Goal: Information Seeking & Learning: Learn about a topic

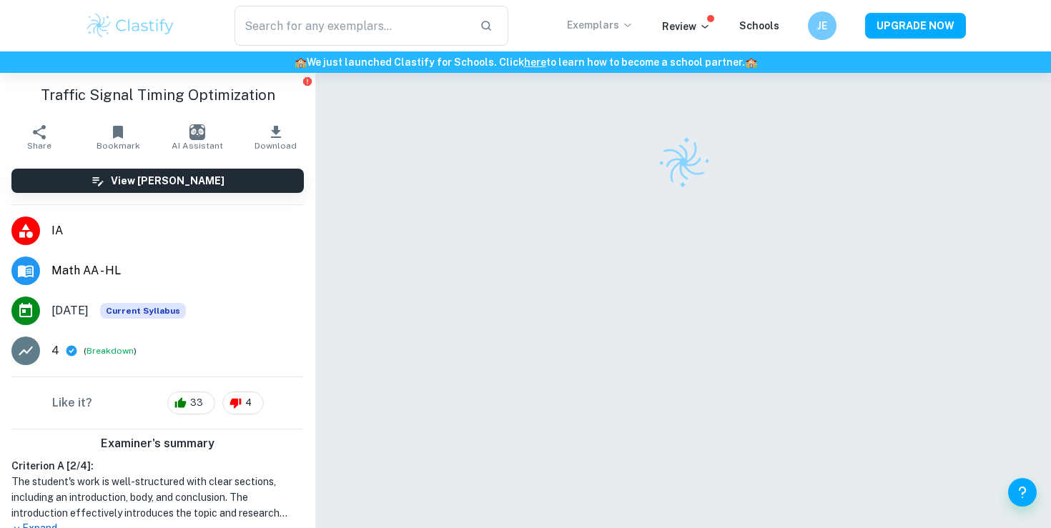
click at [613, 19] on p "Exemplars" at bounding box center [600, 25] width 66 height 16
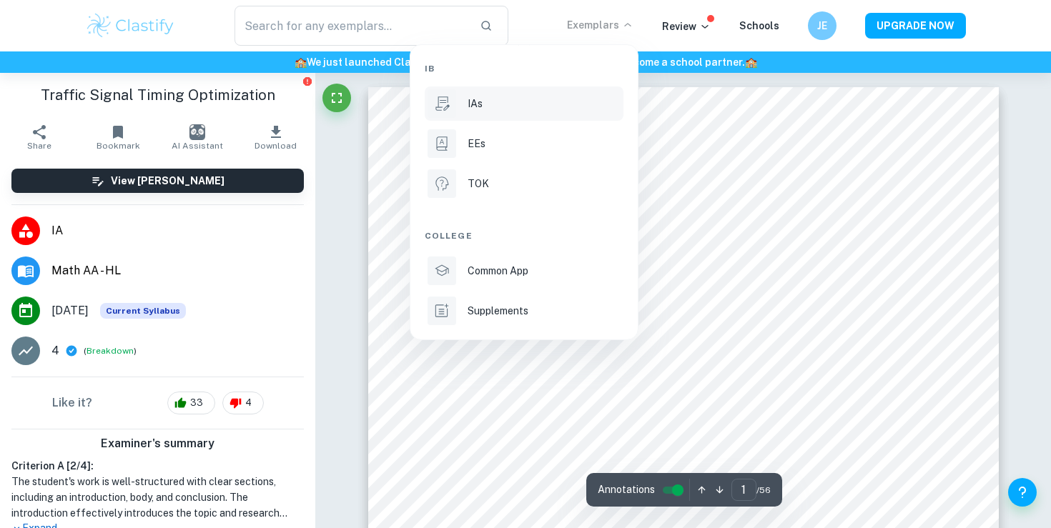
click at [548, 94] on li "IAs" at bounding box center [524, 103] width 199 height 34
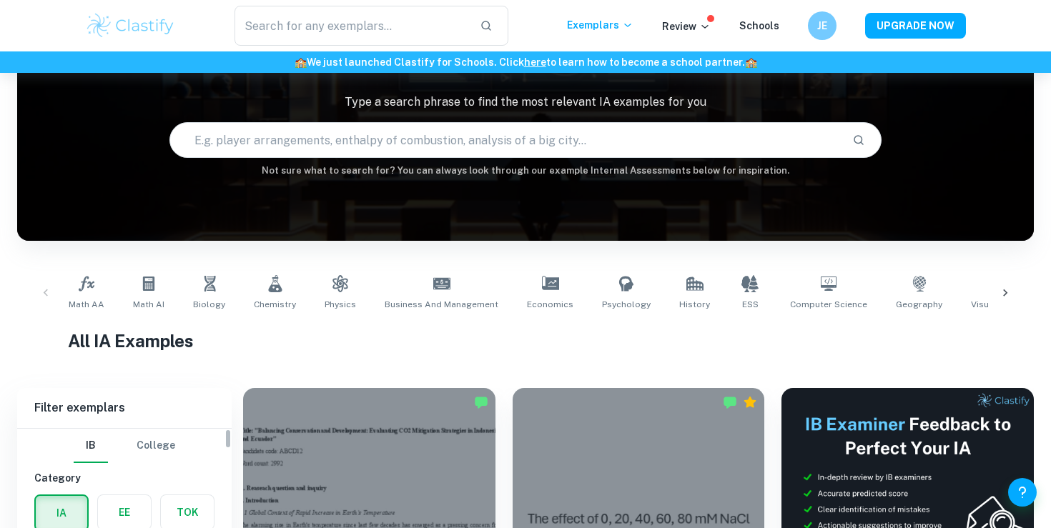
scroll to position [132, 0]
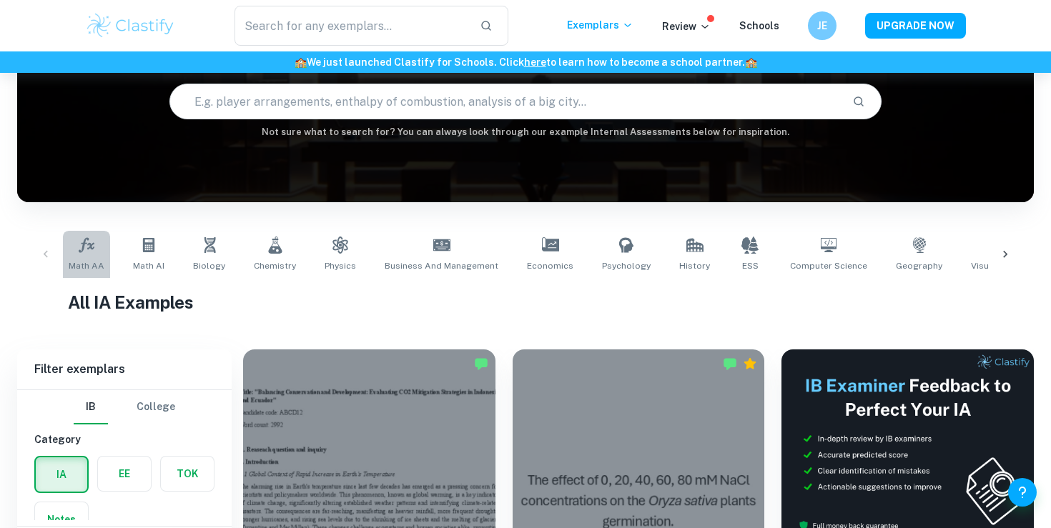
click at [89, 247] on icon at bounding box center [87, 244] width 16 height 15
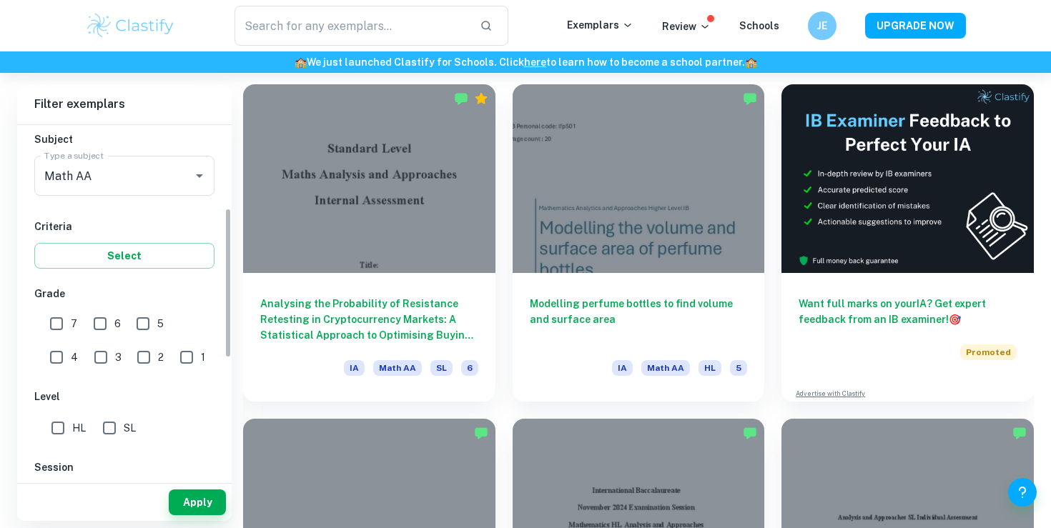
scroll to position [237, 0]
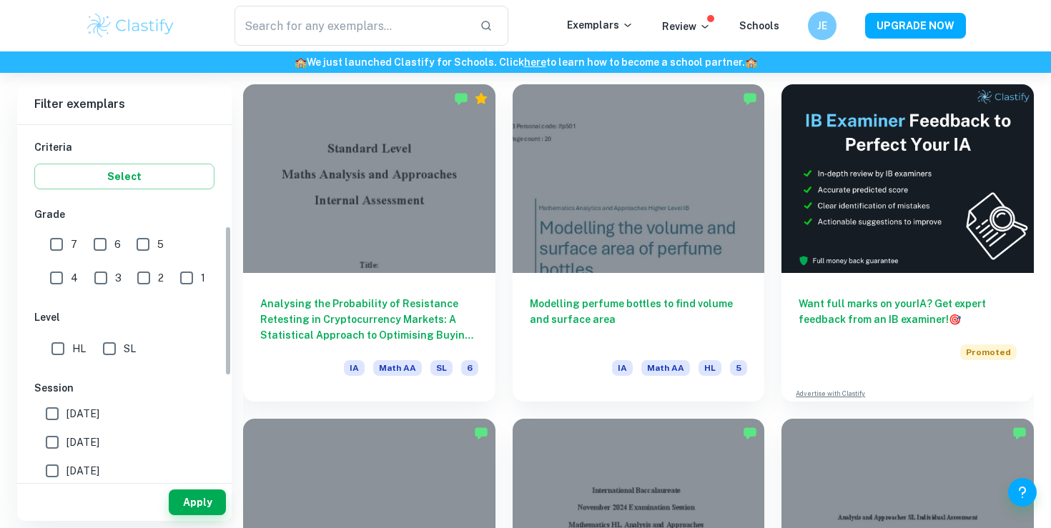
click at [76, 360] on label "HL" at bounding box center [65, 349] width 42 height 29
click at [72, 360] on input "HL" at bounding box center [58, 349] width 29 height 29
click at [76, 349] on span "HL" at bounding box center [79, 349] width 14 height 16
click at [72, 349] on input "HL" at bounding box center [58, 349] width 29 height 29
click at [69, 350] on input "HL" at bounding box center [58, 349] width 29 height 29
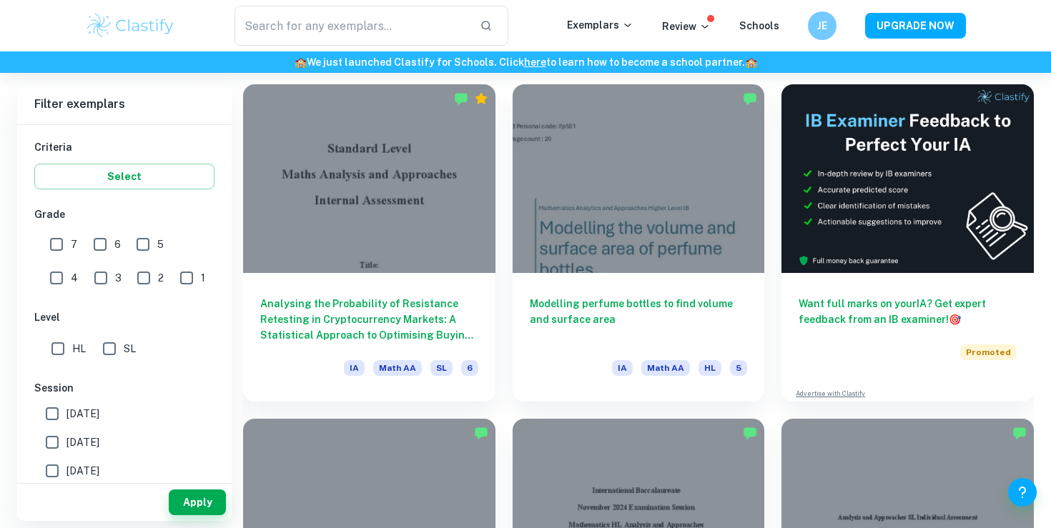
checkbox input "true"
click at [195, 505] on button "Apply" at bounding box center [197, 503] width 57 height 26
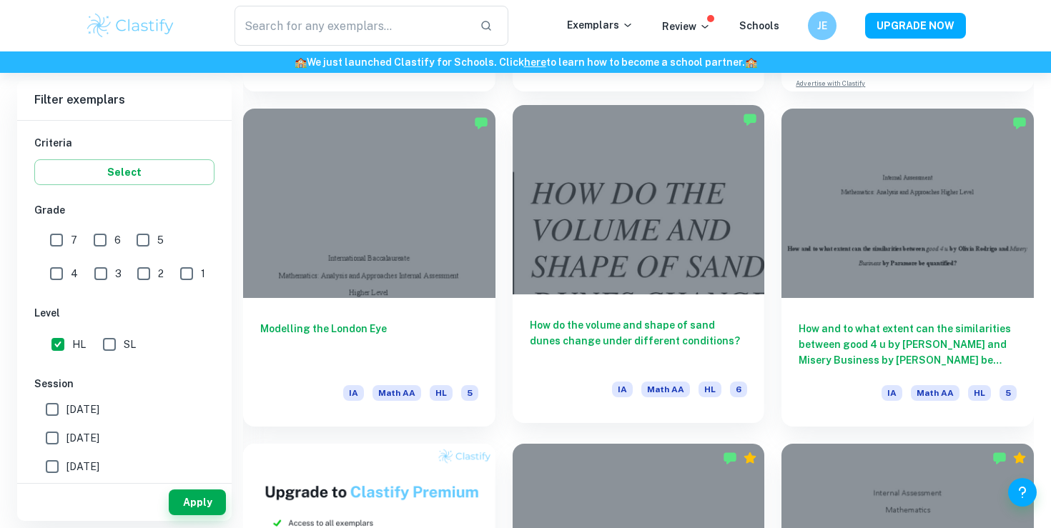
scroll to position [694, 0]
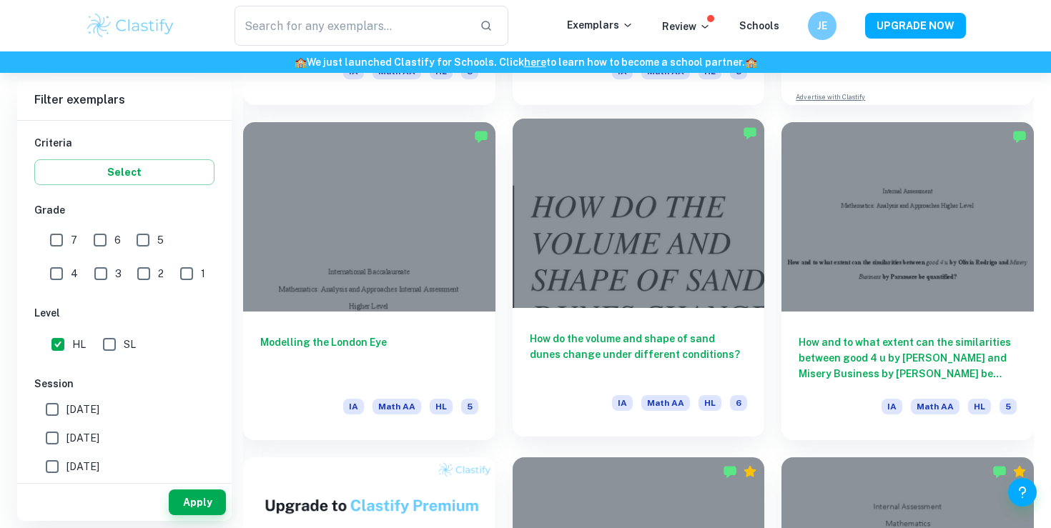
click at [566, 260] on div at bounding box center [638, 213] width 252 height 189
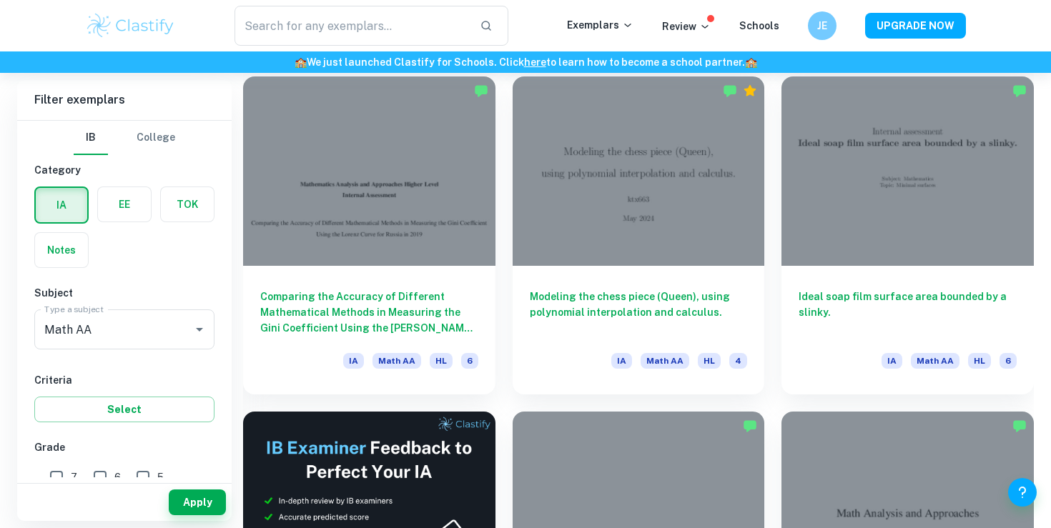
scroll to position [2086, 0]
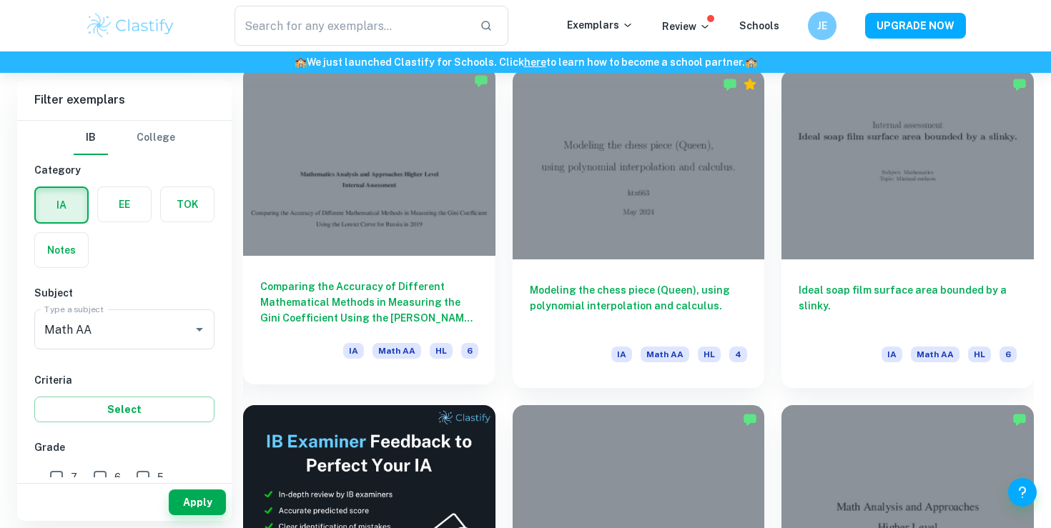
click at [435, 230] on div at bounding box center [369, 160] width 252 height 189
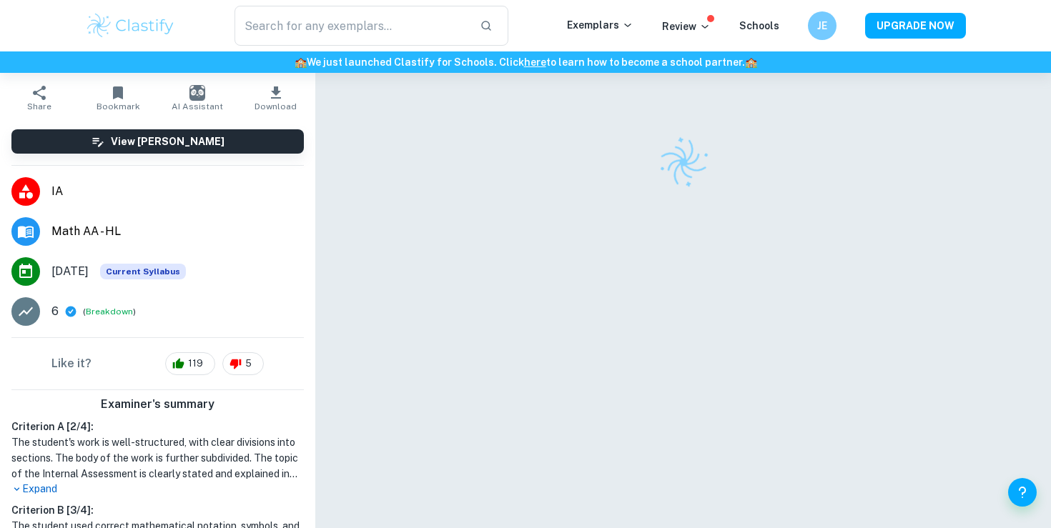
scroll to position [124, 0]
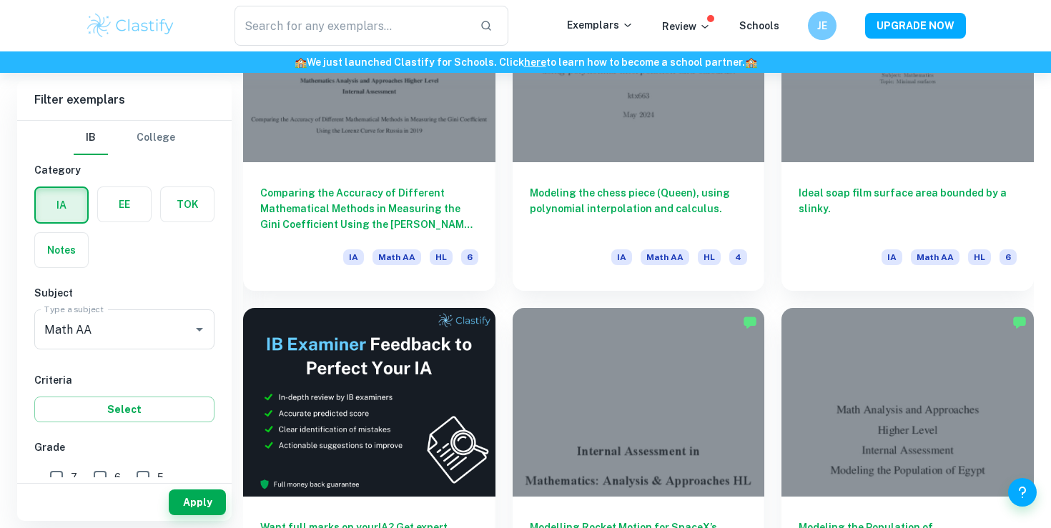
scroll to position [2567, 0]
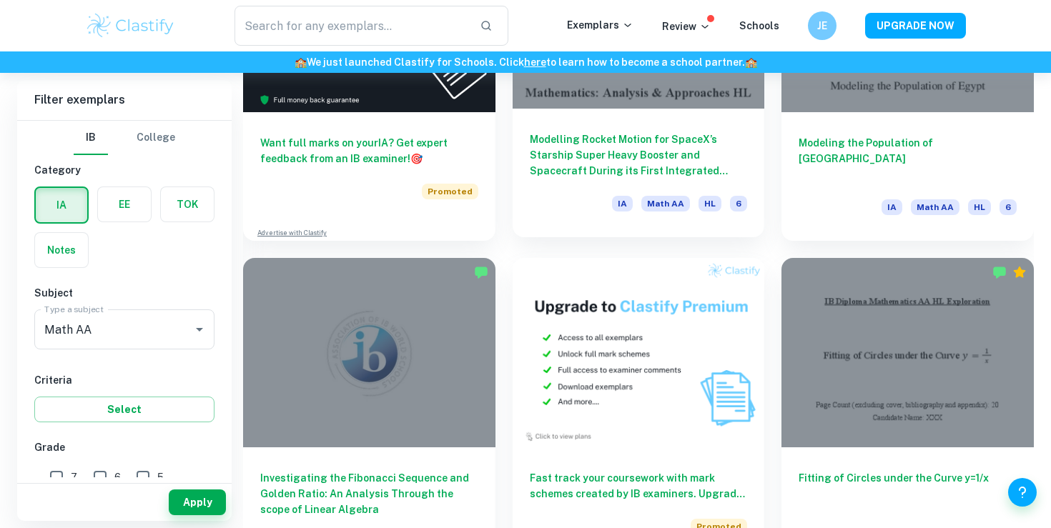
click at [718, 201] on span "HL" at bounding box center [709, 204] width 23 height 16
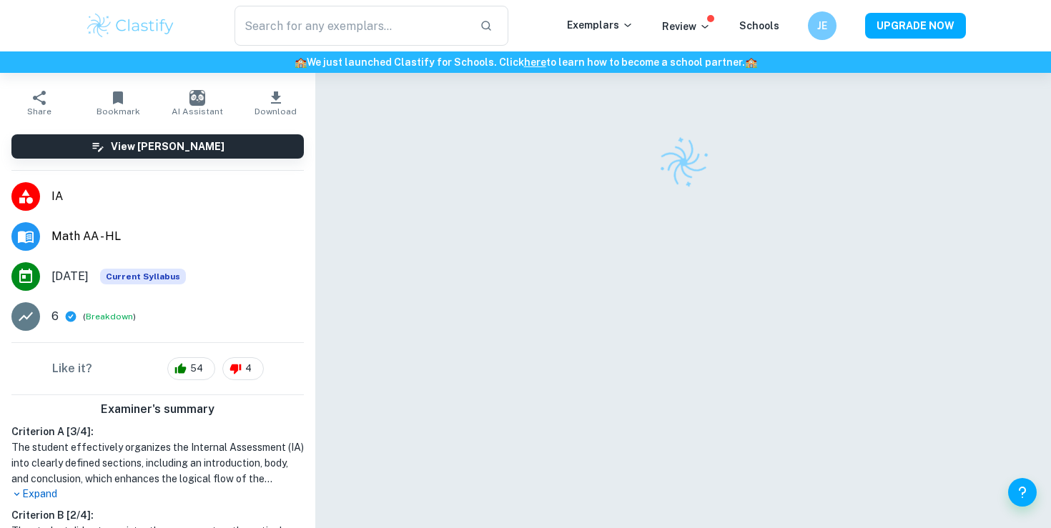
scroll to position [100, 0]
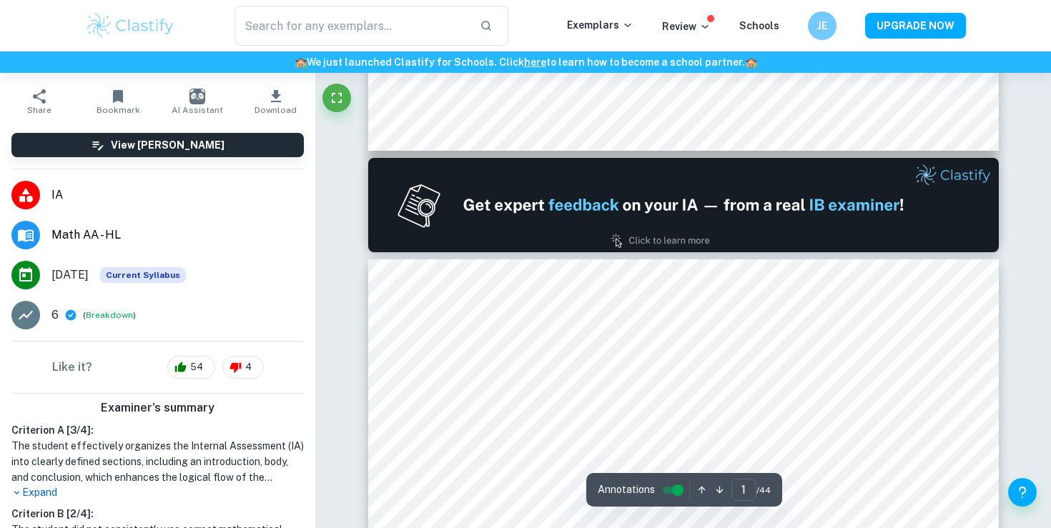
type input "2"
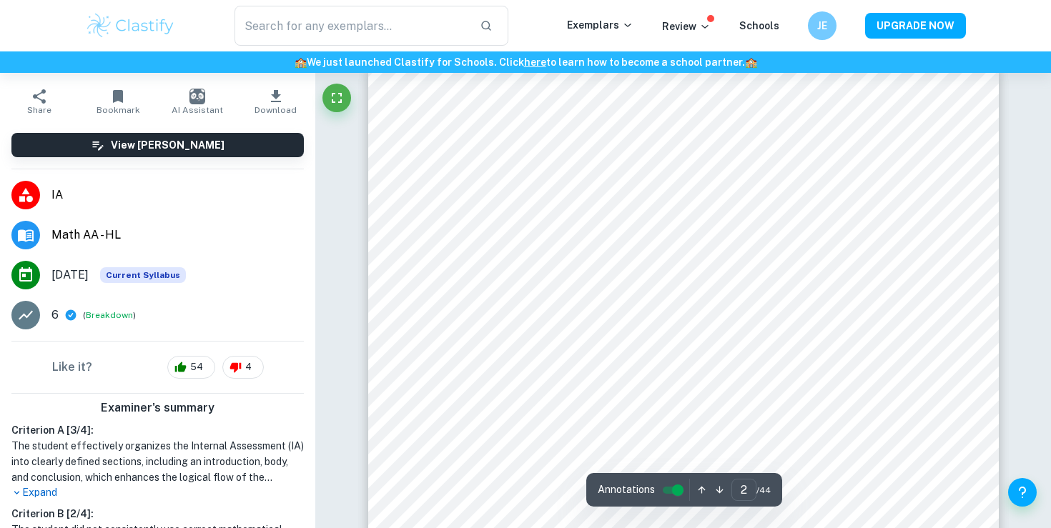
scroll to position [1022, 0]
click at [671, 185] on div at bounding box center [682, 192] width 477 height 29
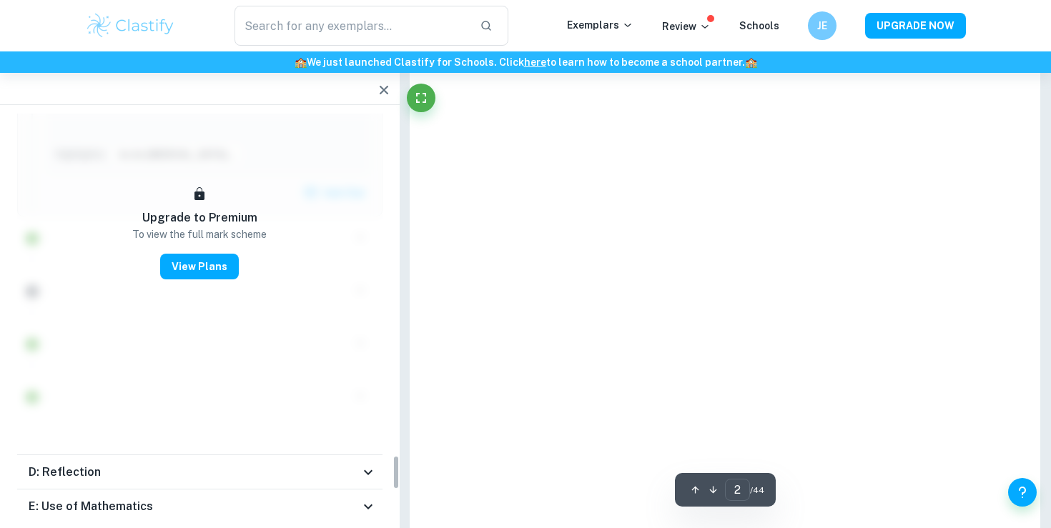
scroll to position [4036, 0]
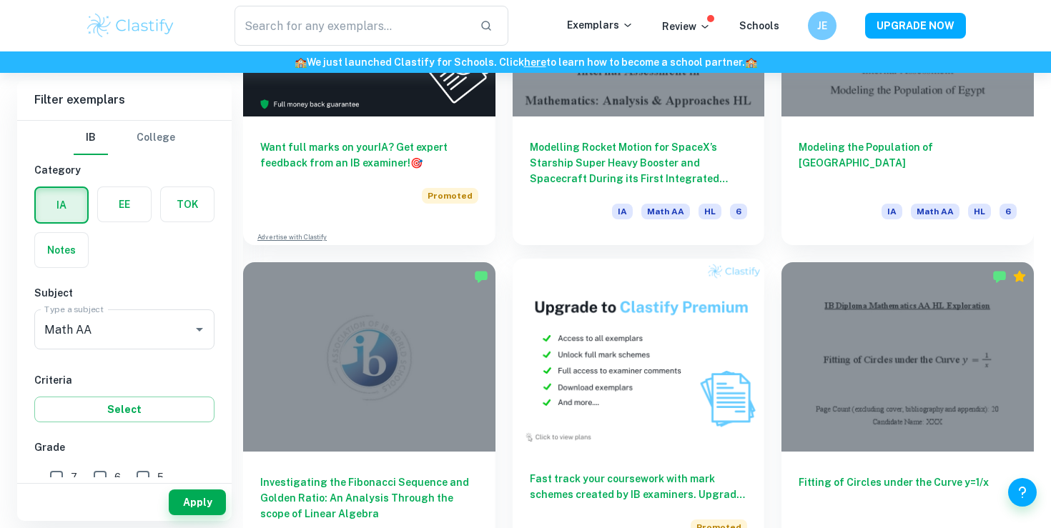
scroll to position [2441, 0]
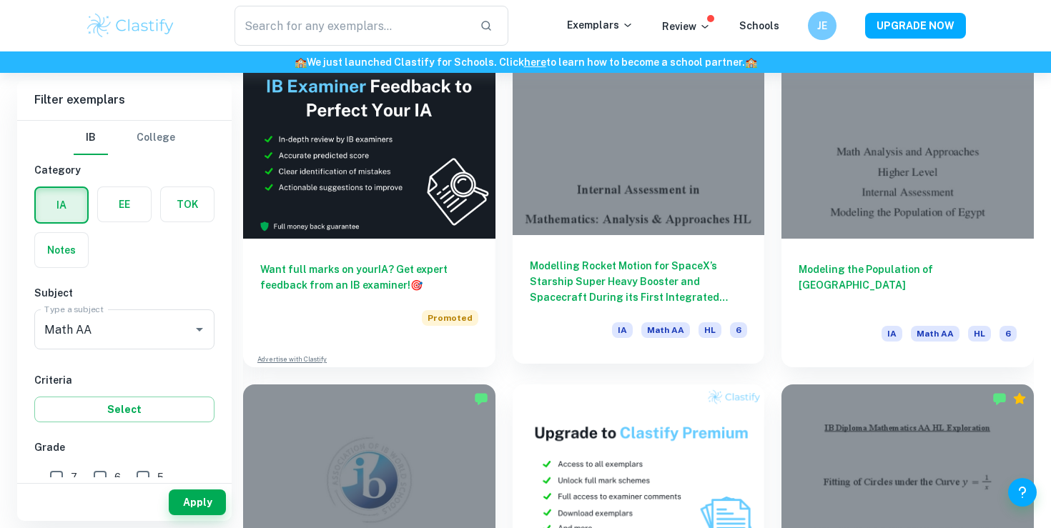
click at [618, 206] on div at bounding box center [638, 140] width 252 height 189
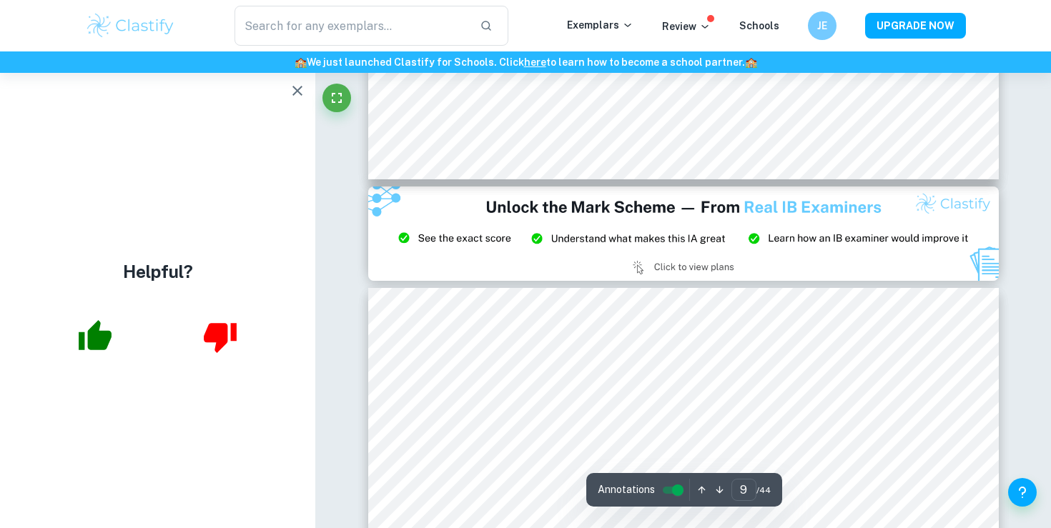
scroll to position [7479, 0]
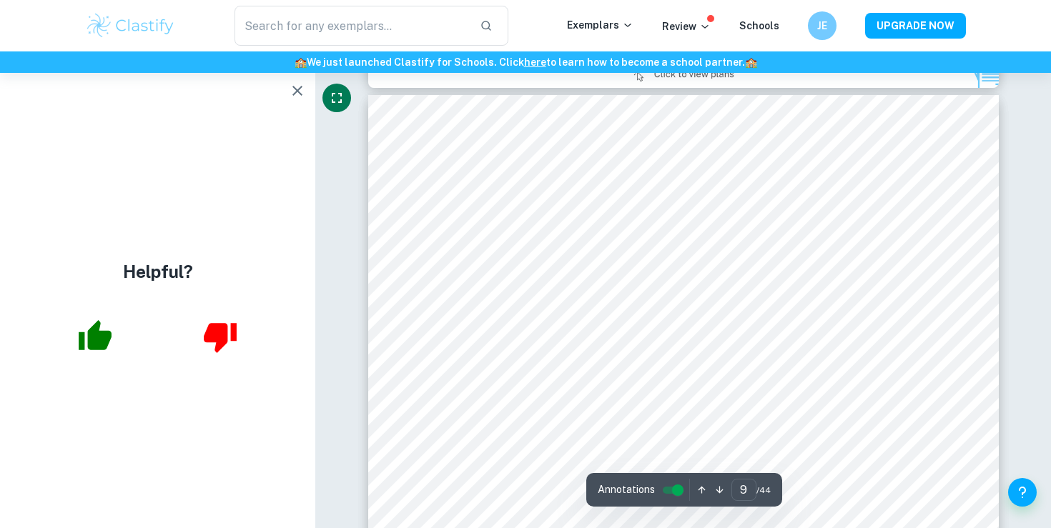
drag, startPoint x: 295, startPoint y: 84, endPoint x: 324, endPoint y: 103, distance: 34.1
click at [295, 84] on icon "button" at bounding box center [297, 90] width 17 height 17
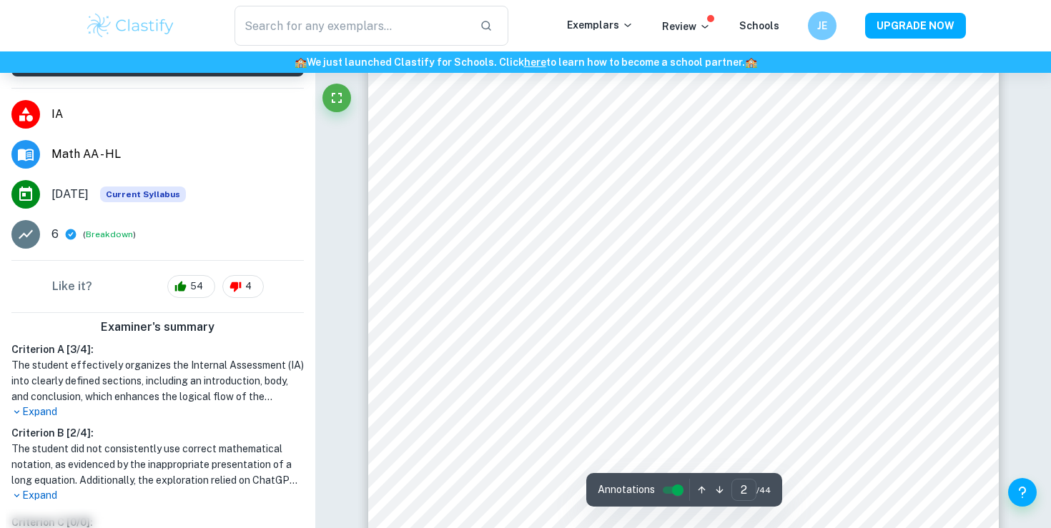
scroll to position [216, 0]
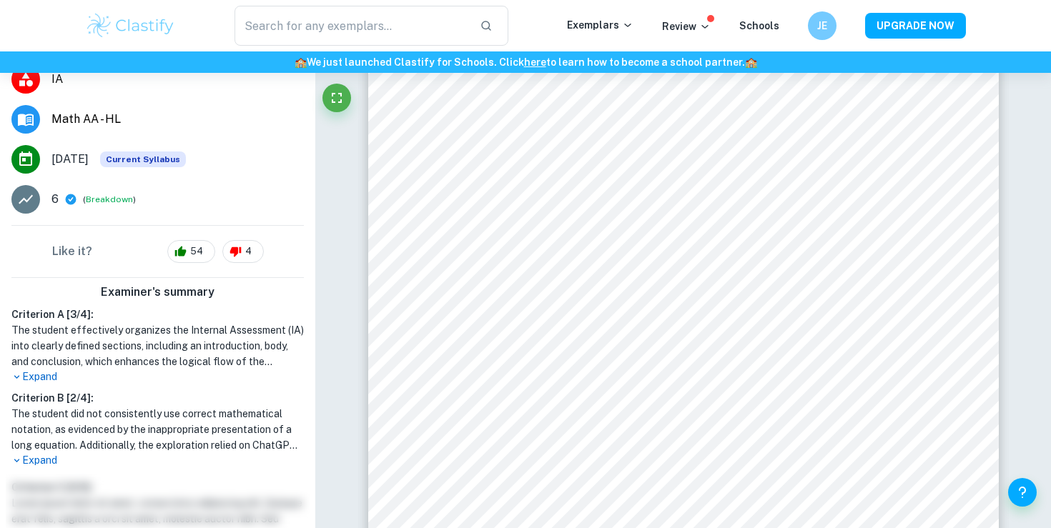
click at [35, 456] on p "Expand" at bounding box center [157, 460] width 292 height 15
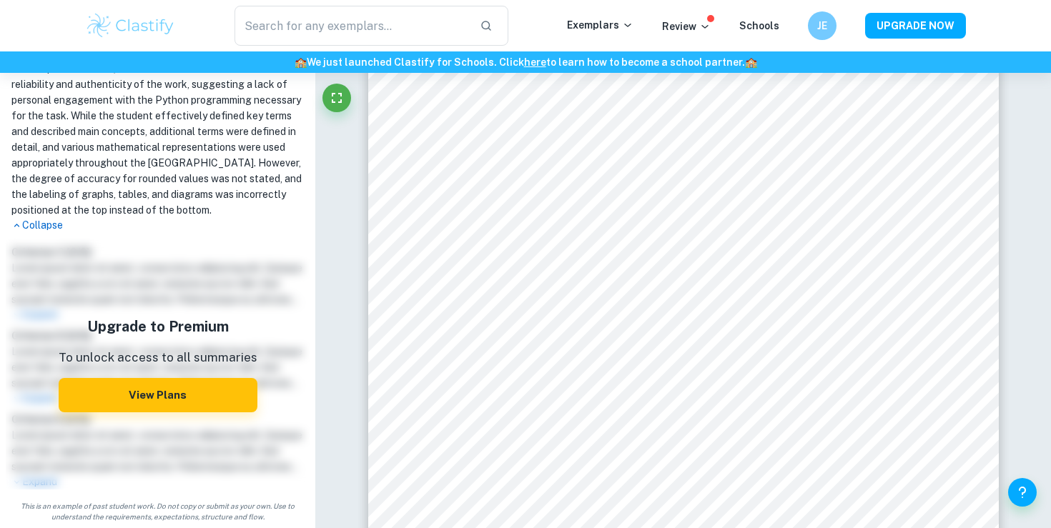
scroll to position [1495, 0]
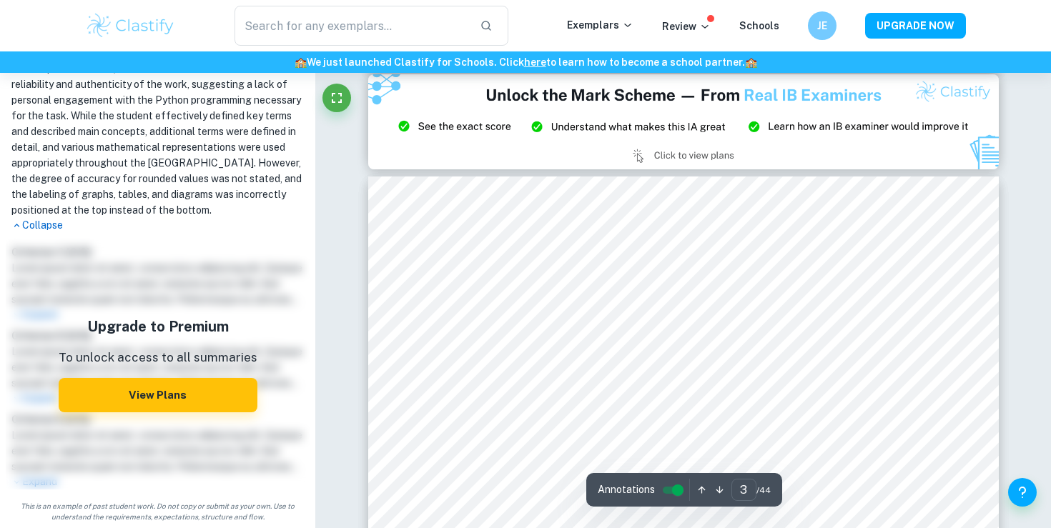
type input "2"
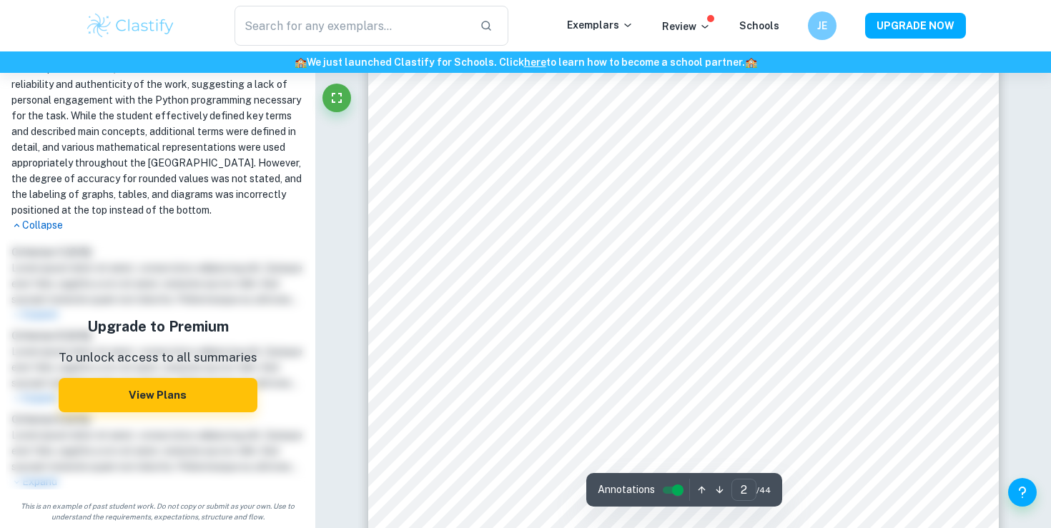
scroll to position [962, 0]
